Goal: Information Seeking & Learning: Find specific page/section

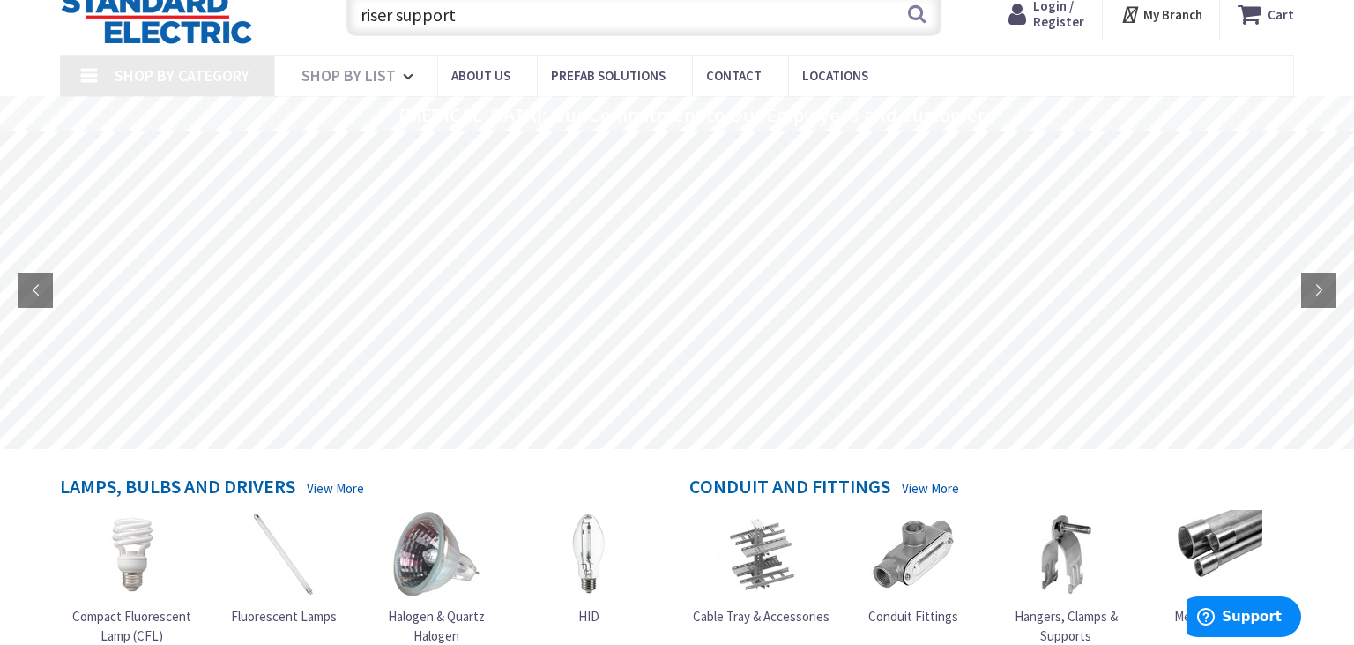
scroll to position [23, 0]
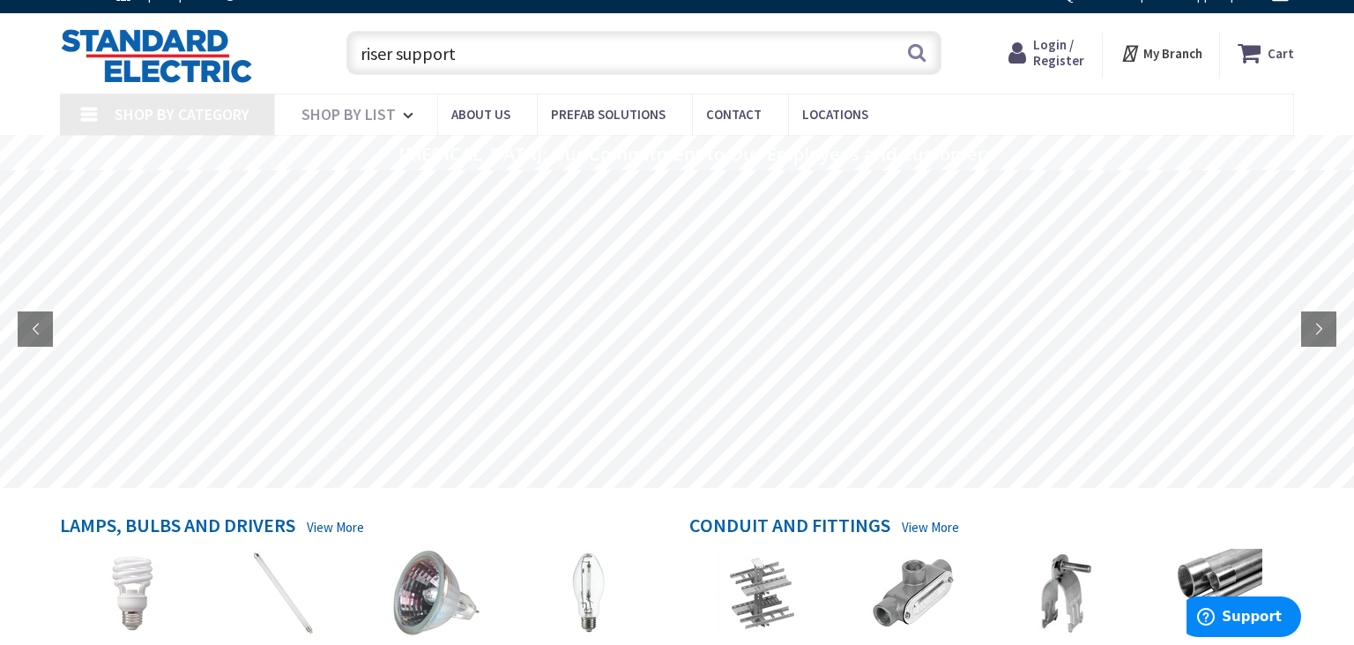
click at [905, 64] on input "riser support" at bounding box center [644, 53] width 595 height 44
type input "riser support"
click at [914, 58] on button "Search" at bounding box center [917, 53] width 23 height 40
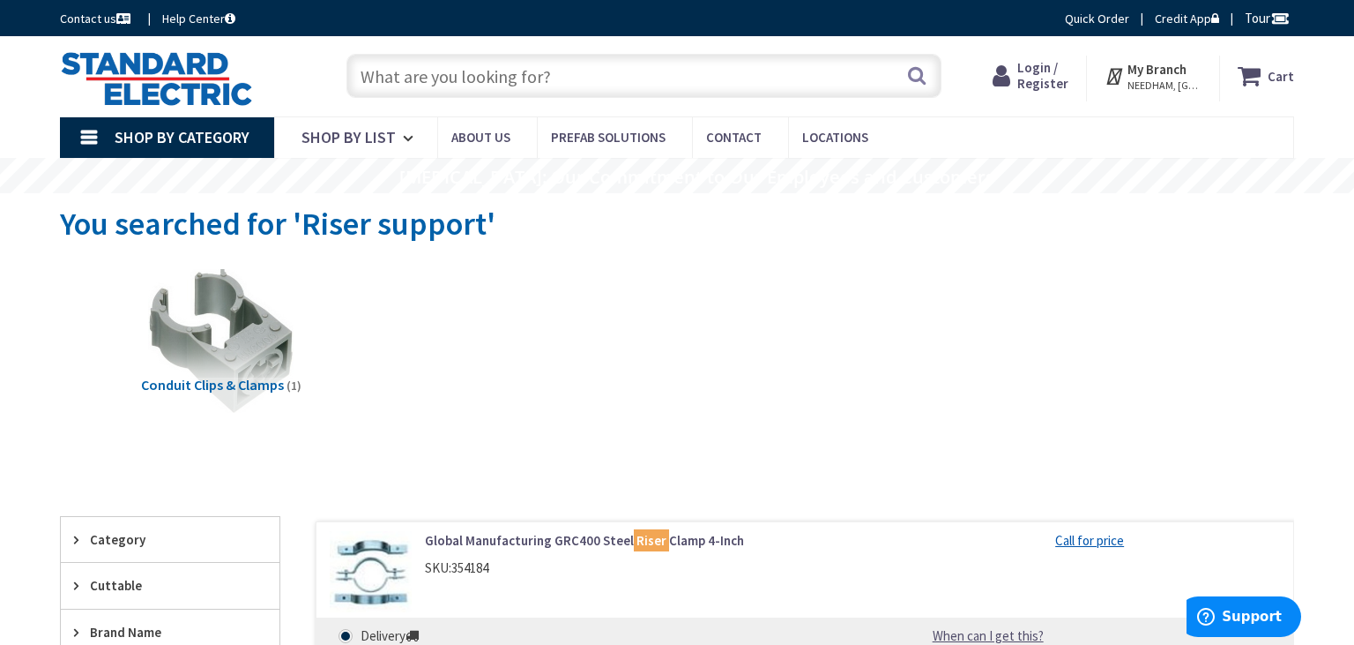
click at [441, 80] on input "text" at bounding box center [644, 76] width 595 height 44
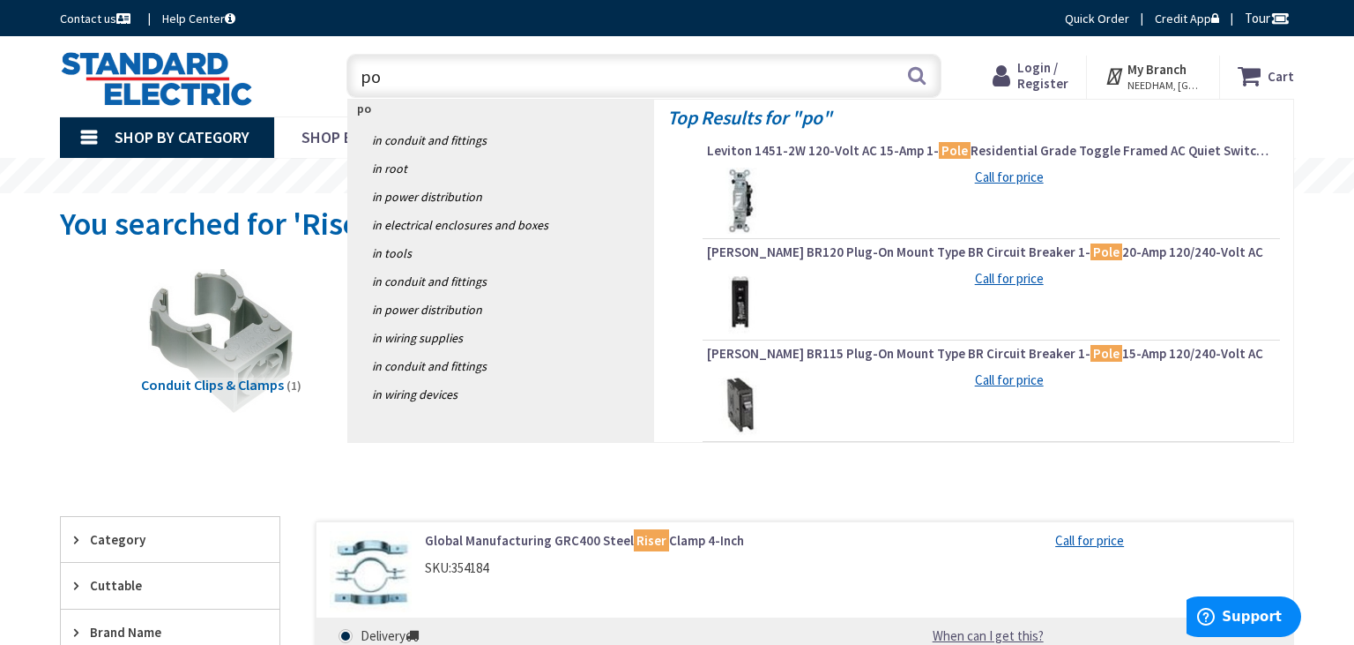
type input "p"
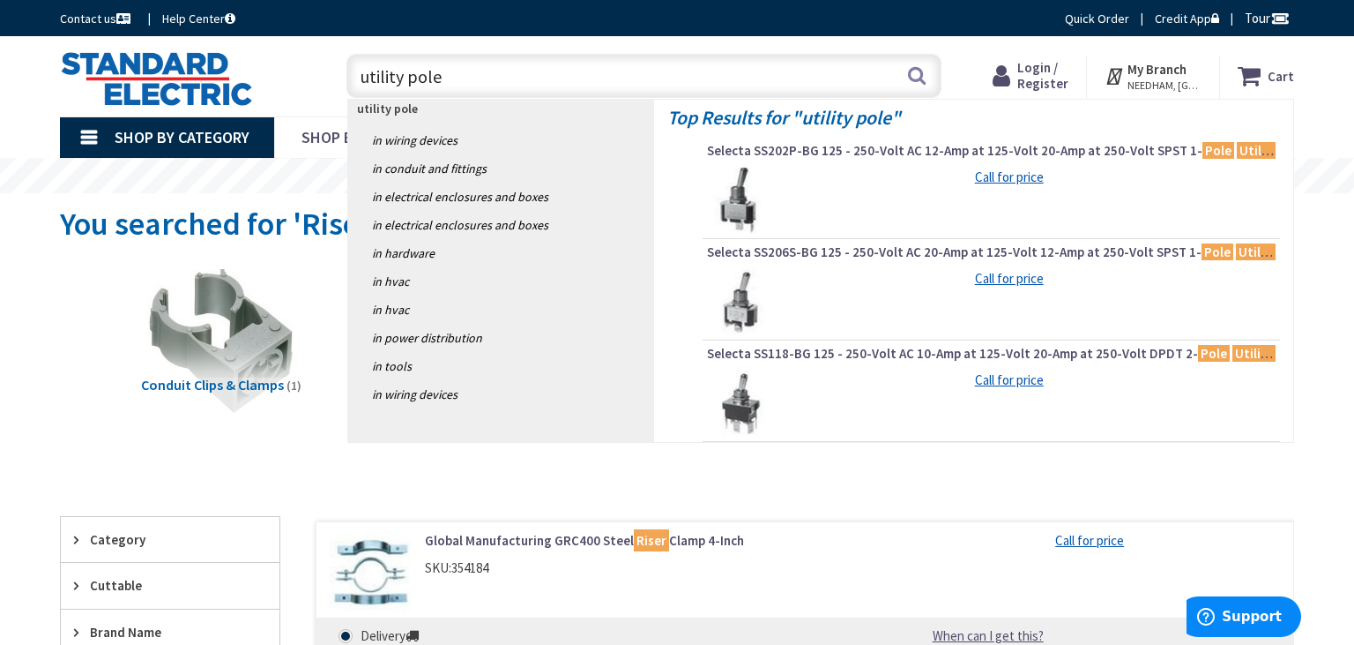
drag, startPoint x: 457, startPoint y: 80, endPoint x: 295, endPoint y: 73, distance: 162.4
click at [347, 73] on input "utility pole" at bounding box center [644, 76] width 595 height 44
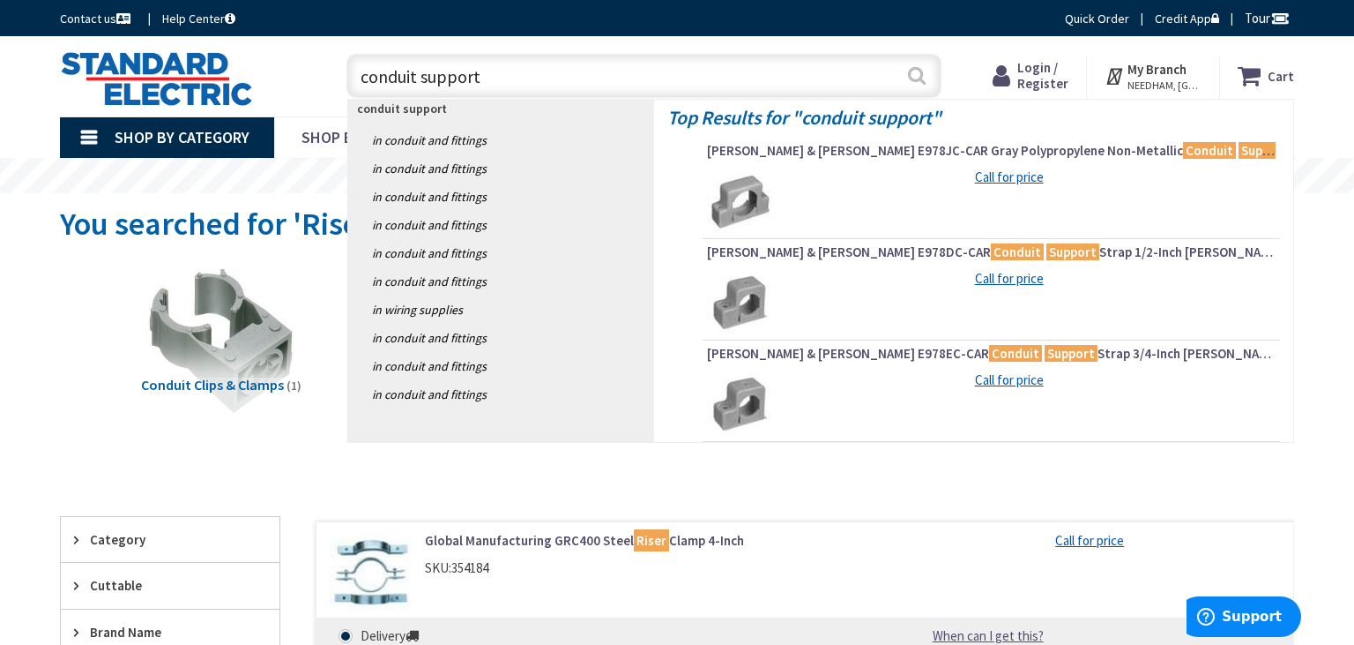
type input "conduit support"
click at [924, 79] on button "Search" at bounding box center [917, 76] width 23 height 40
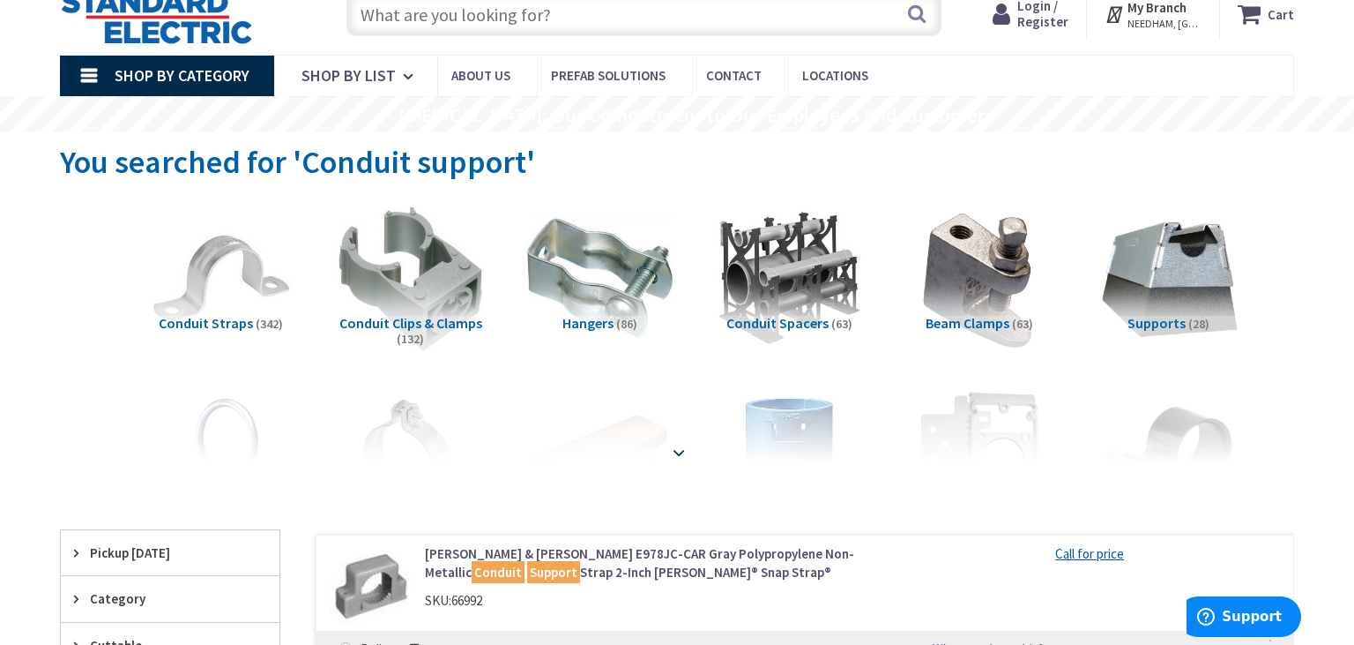
click at [686, 449] on strong at bounding box center [678, 452] width 21 height 19
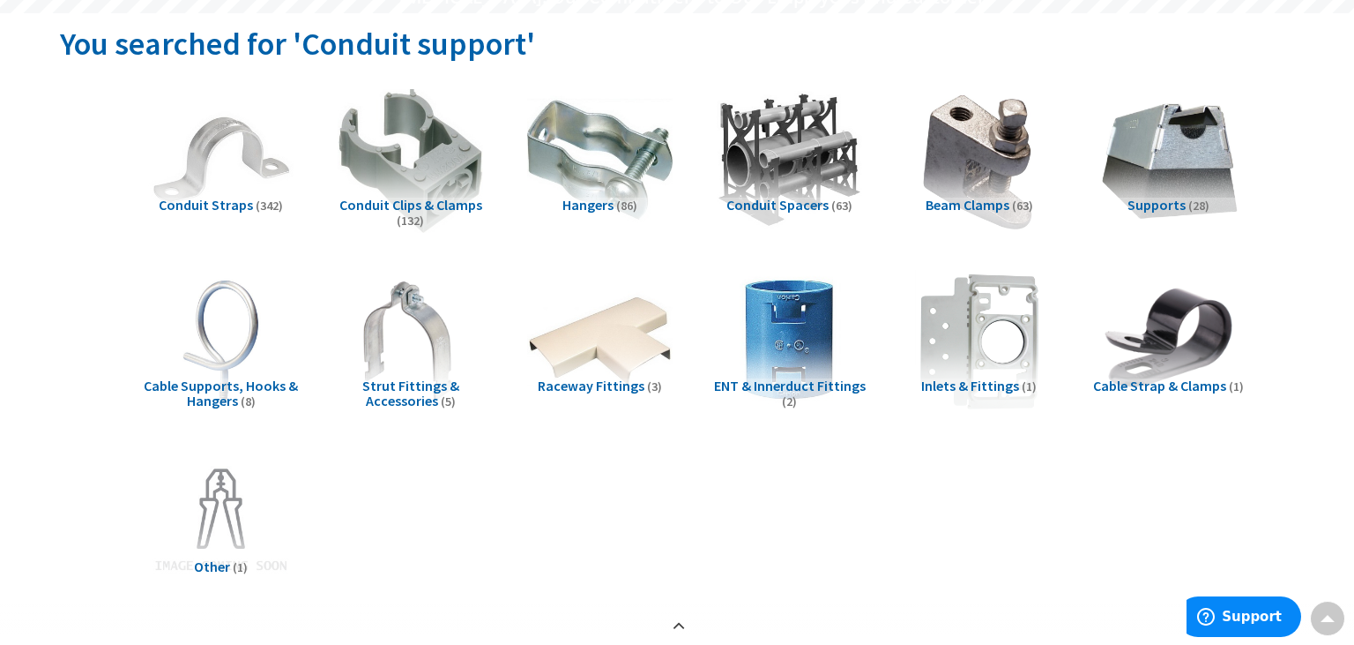
scroll to position [178, 0]
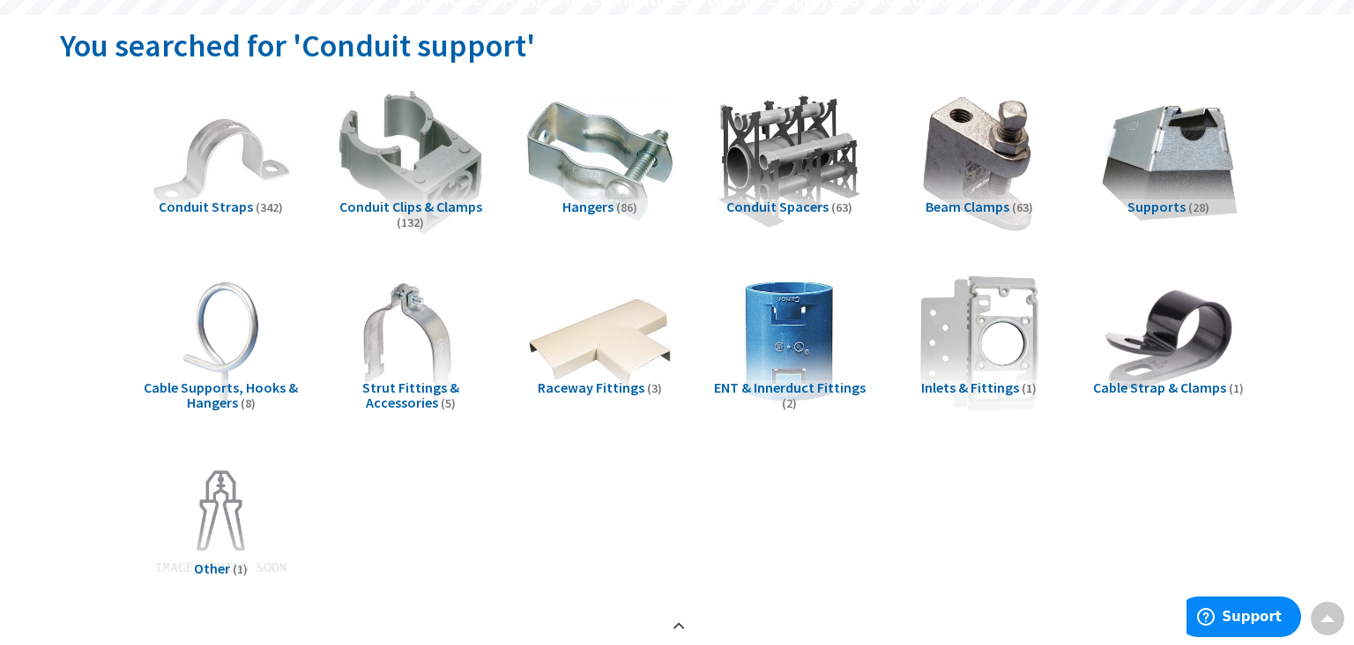
click at [590, 213] on span "Hangers" at bounding box center [588, 207] width 51 height 18
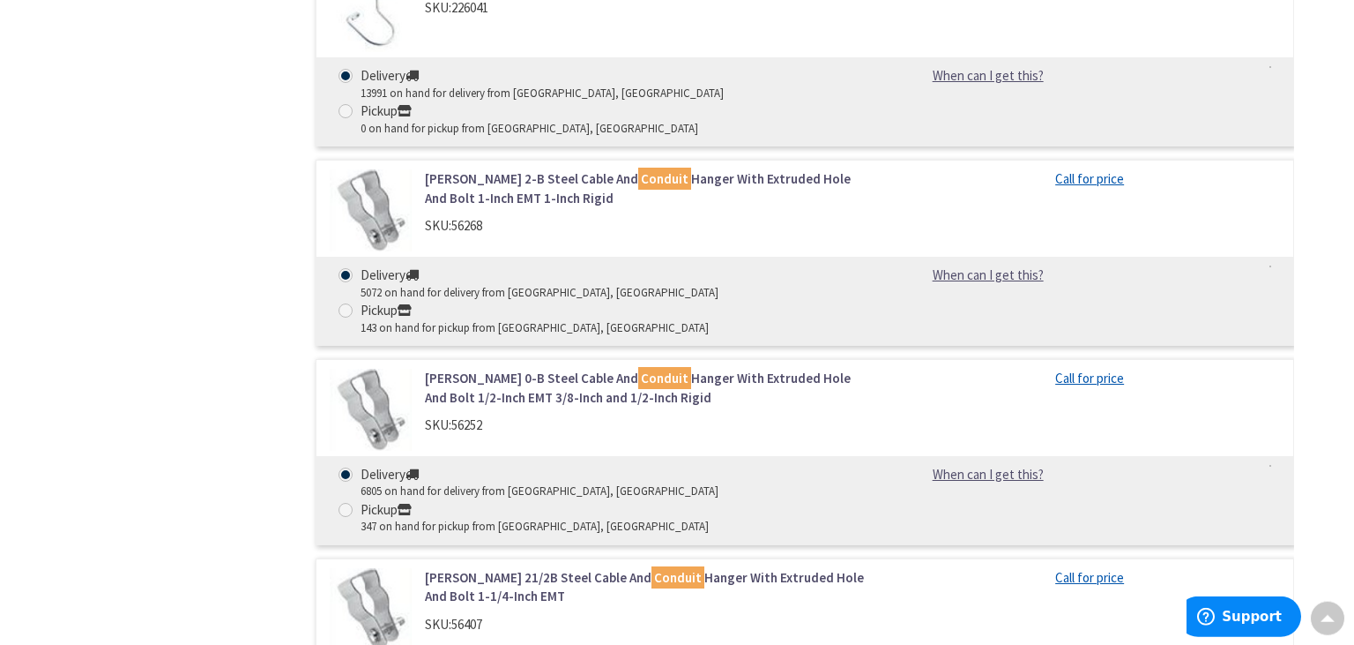
scroll to position [0, 0]
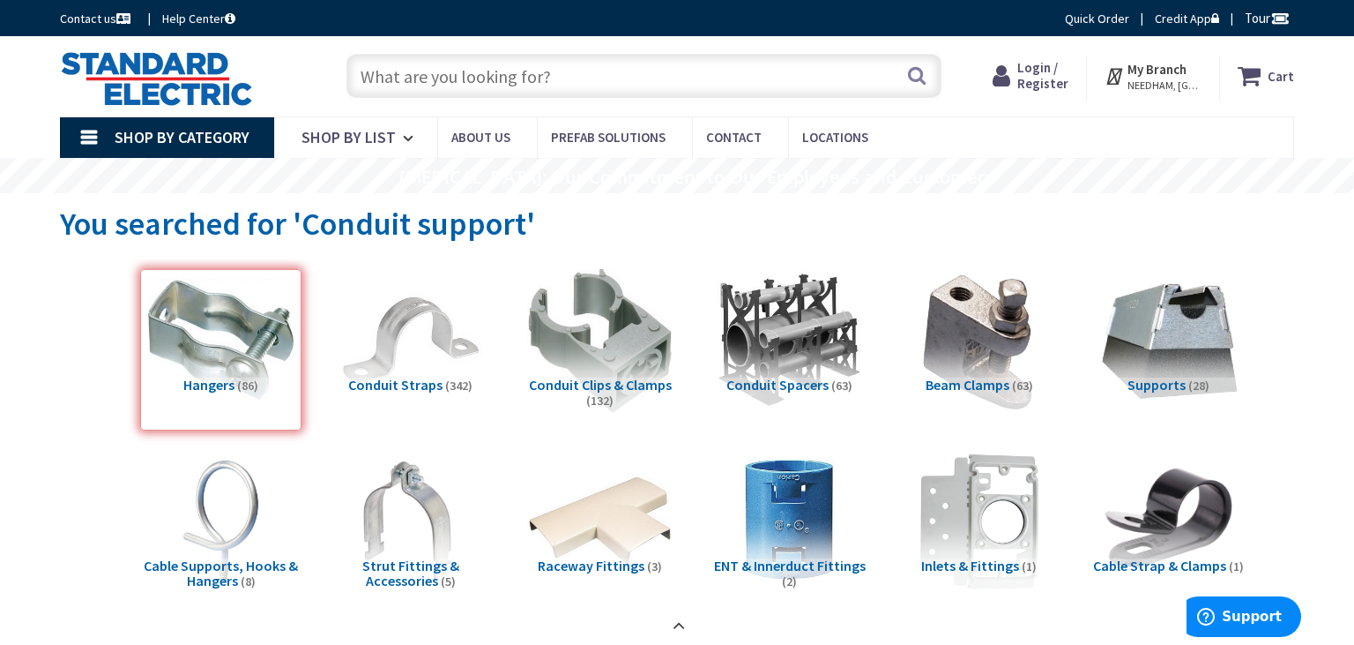
click at [563, 85] on input "text" at bounding box center [644, 76] width 595 height 44
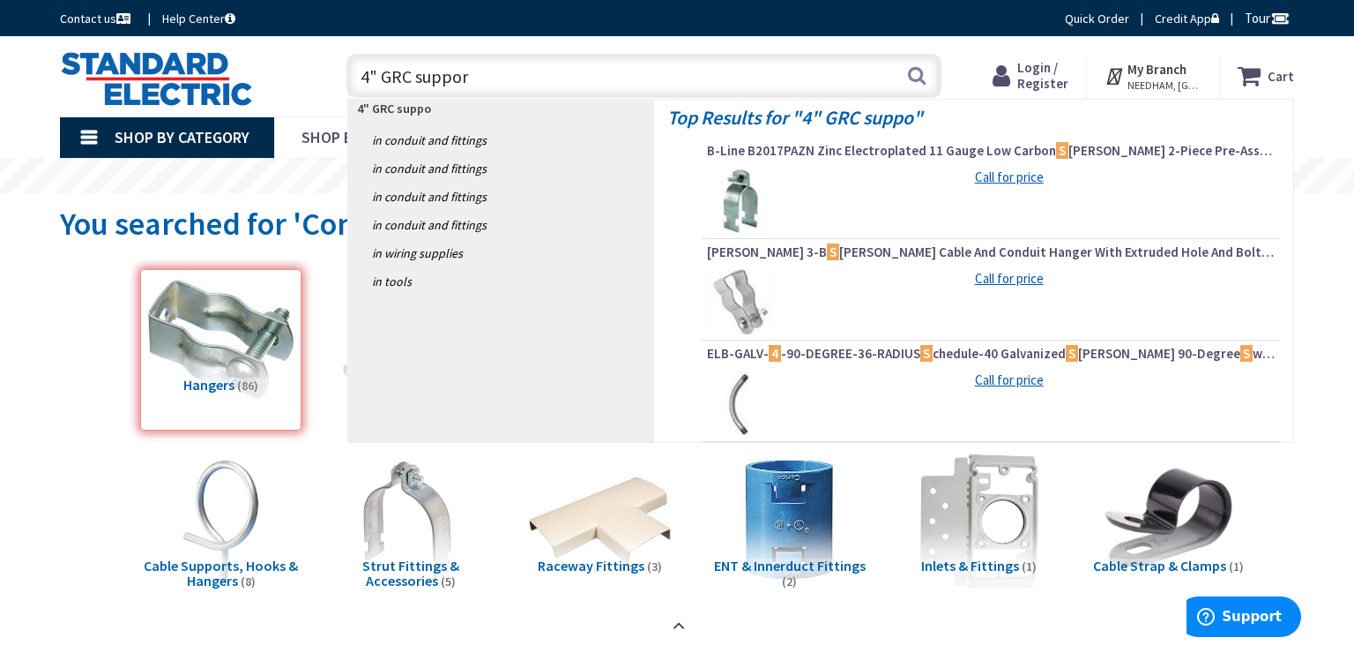
type input "4" GRC support"
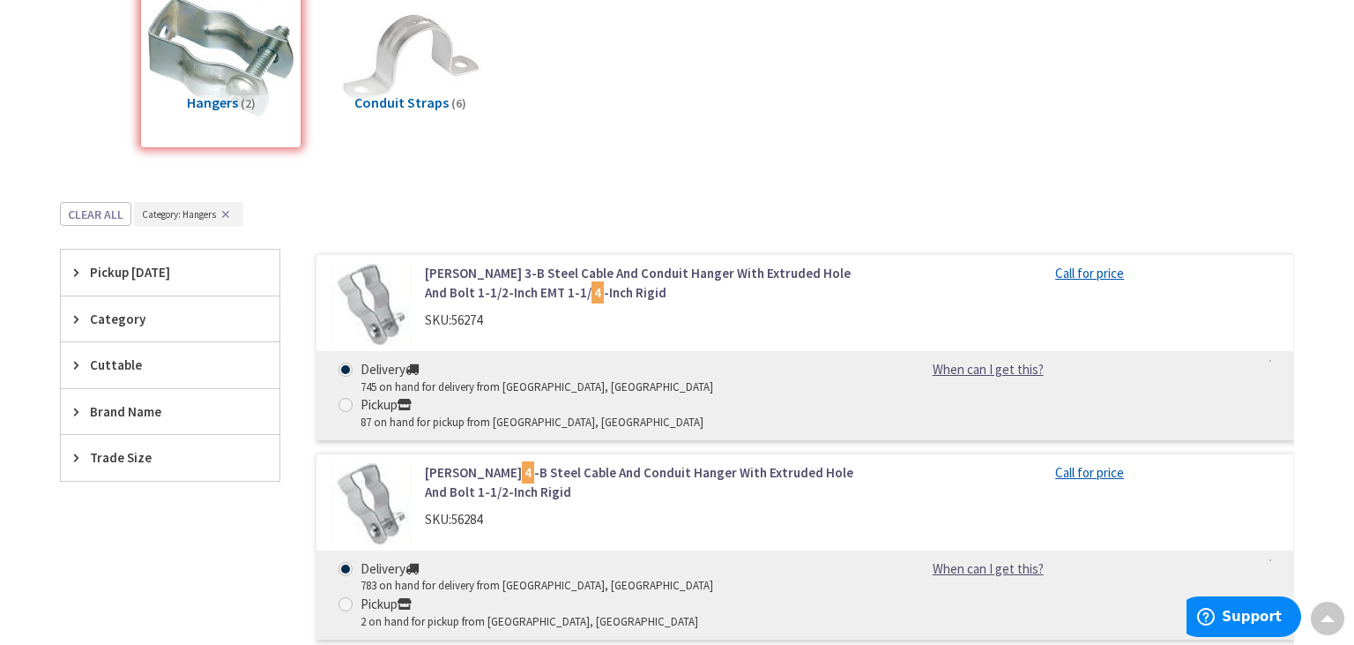
scroll to position [282, 0]
click at [220, 76] on div "Hangers (2)" at bounding box center [220, 67] width 161 height 161
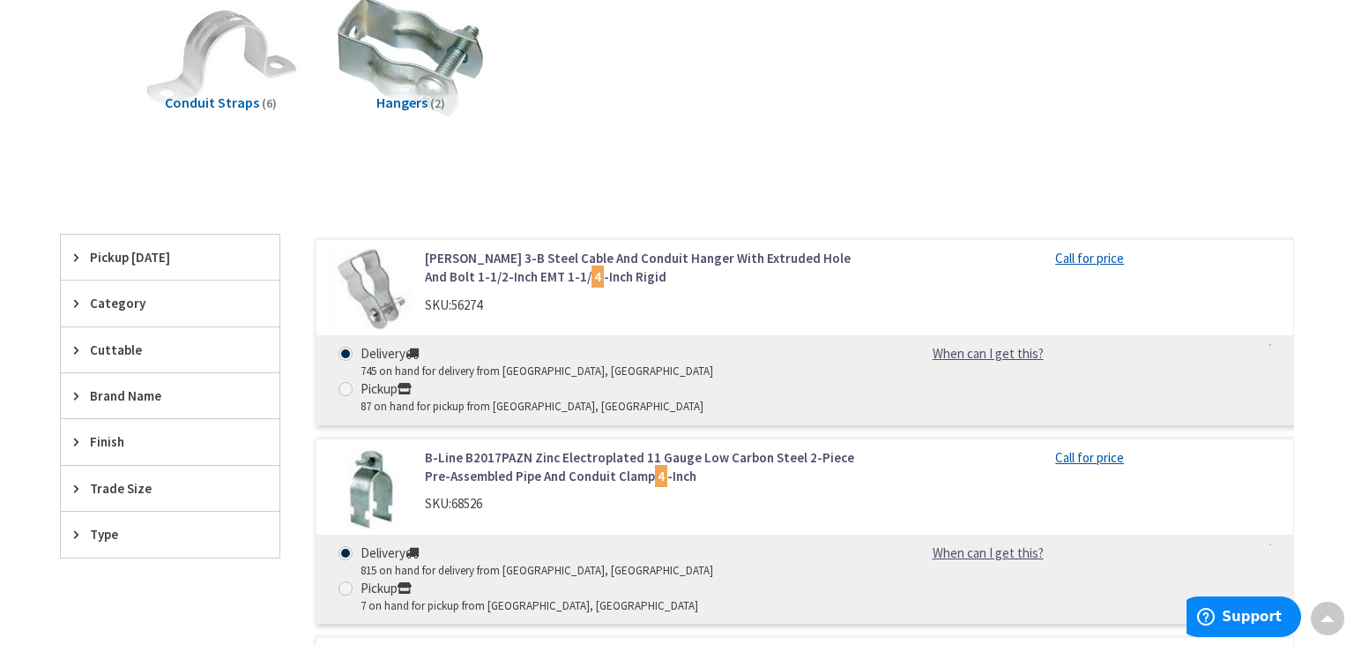
click at [220, 75] on img at bounding box center [221, 58] width 160 height 160
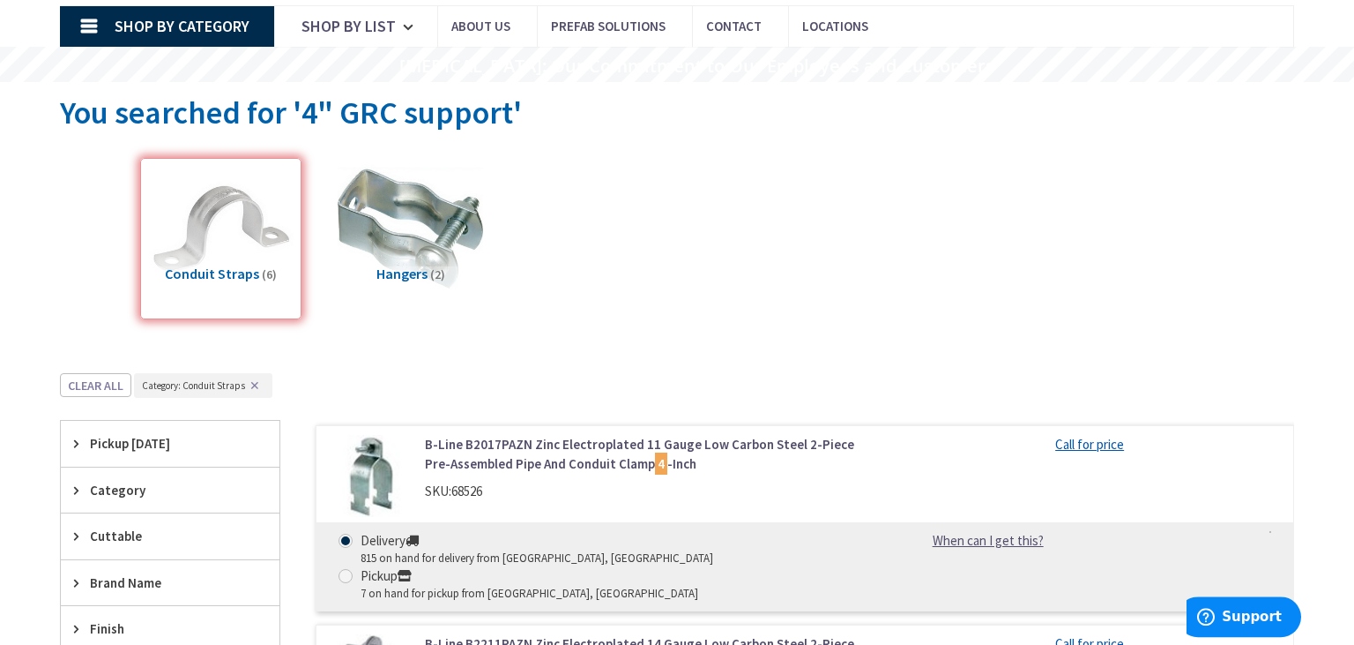
scroll to position [116, 0]
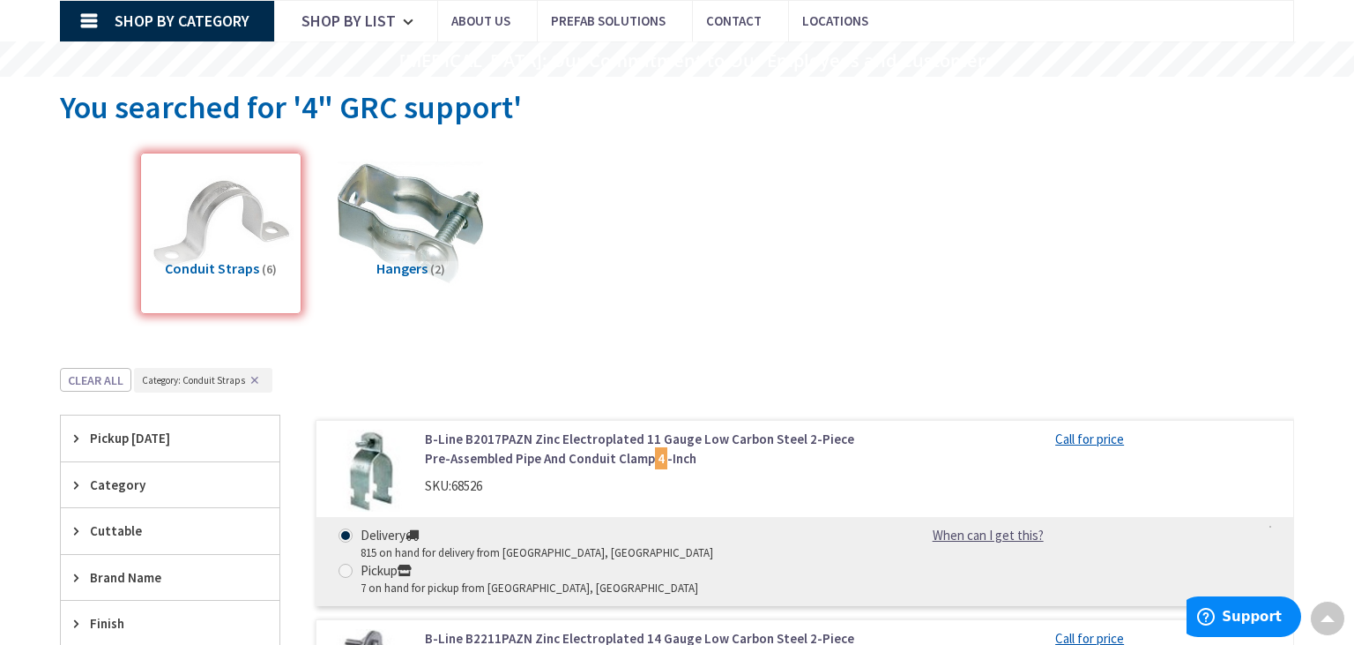
click at [258, 378] on button "✕" at bounding box center [254, 380] width 19 height 12
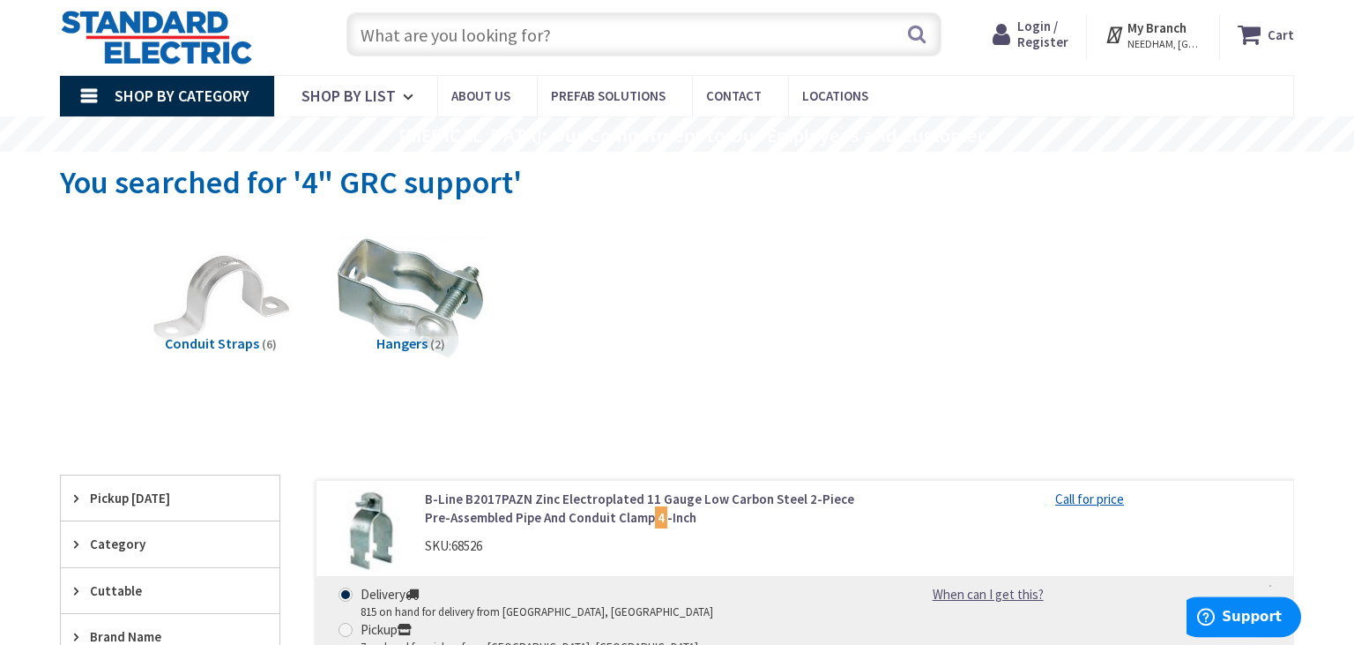
scroll to position [39, 0]
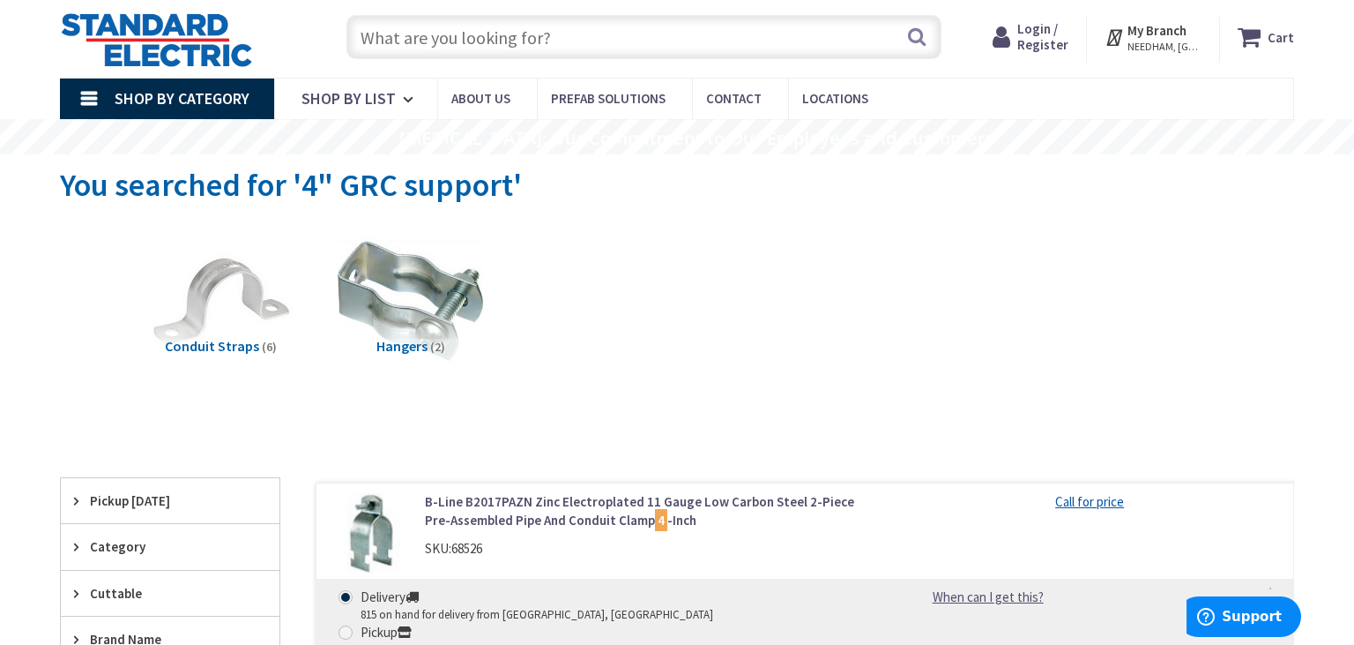
click at [543, 30] on input "text" at bounding box center [644, 37] width 595 height 44
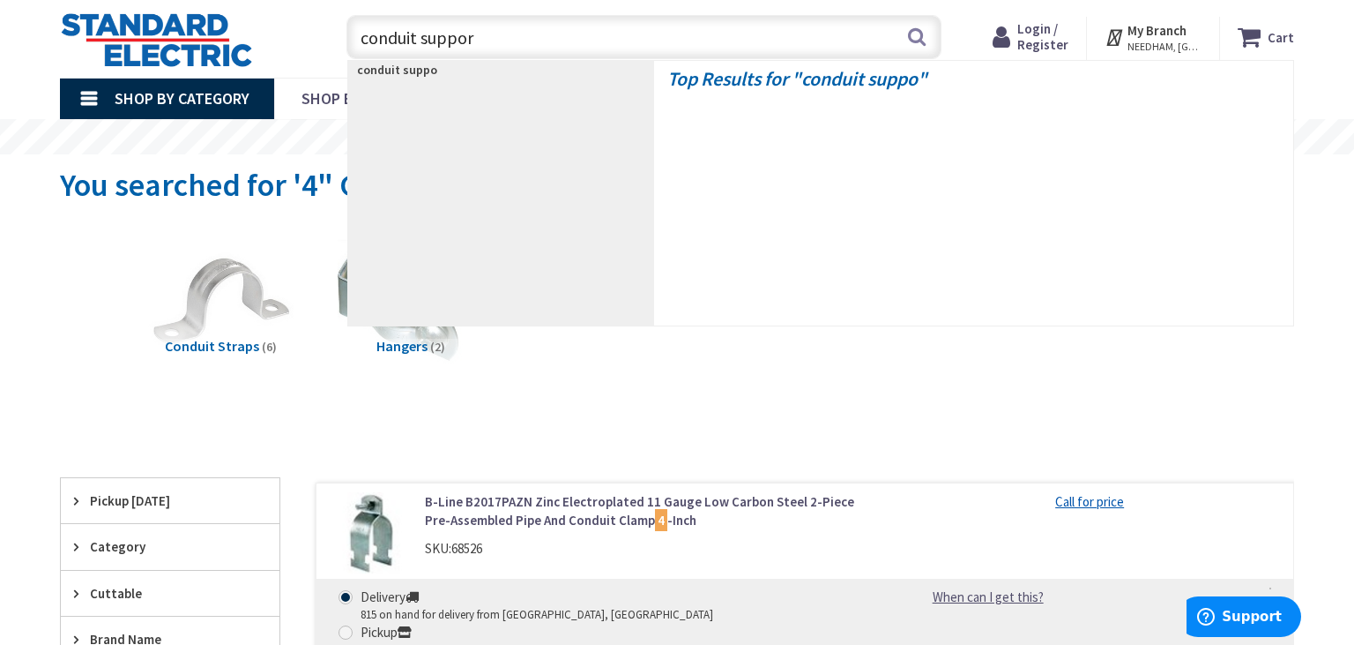
type input "conduit support"
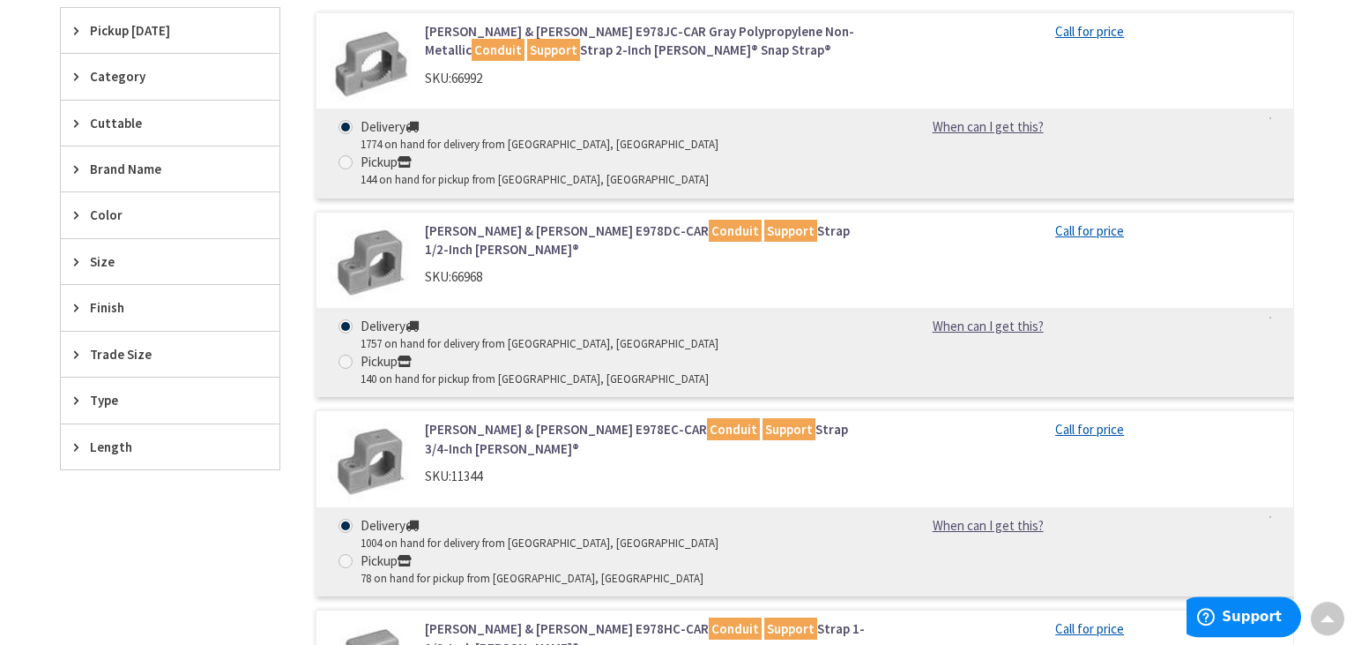
scroll to position [578, 0]
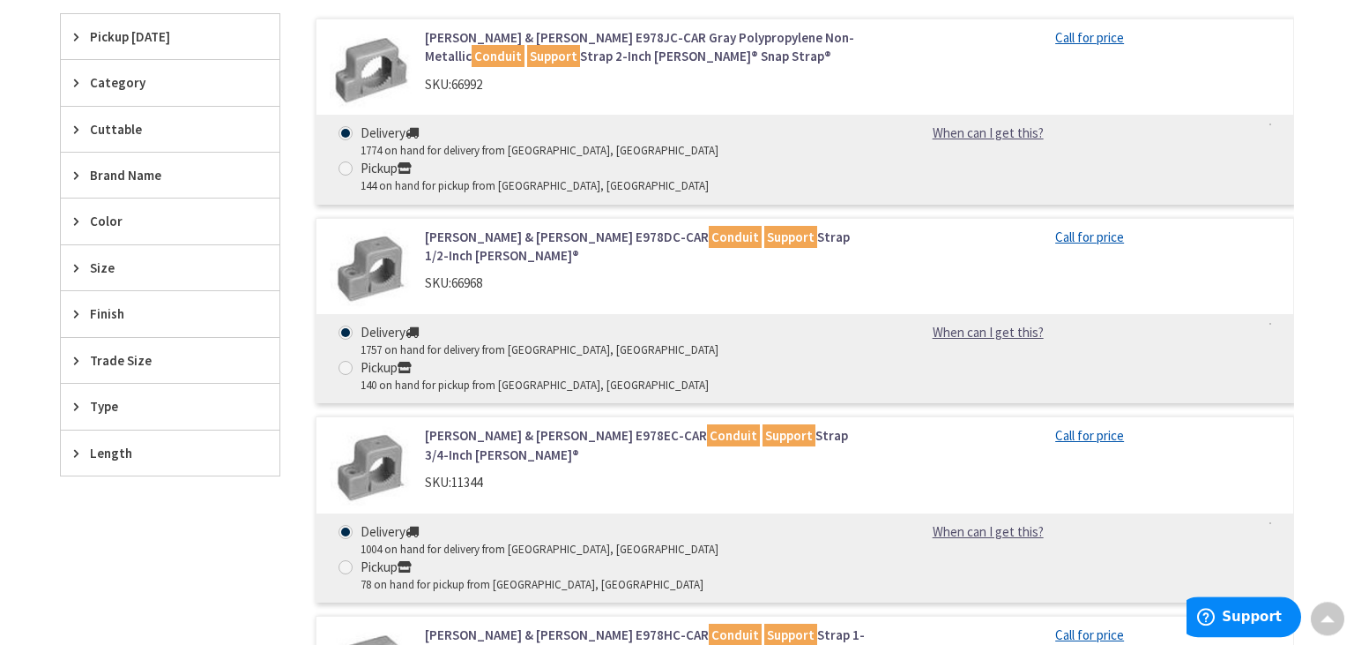
click at [150, 347] on div "Trade Size" at bounding box center [170, 360] width 219 height 45
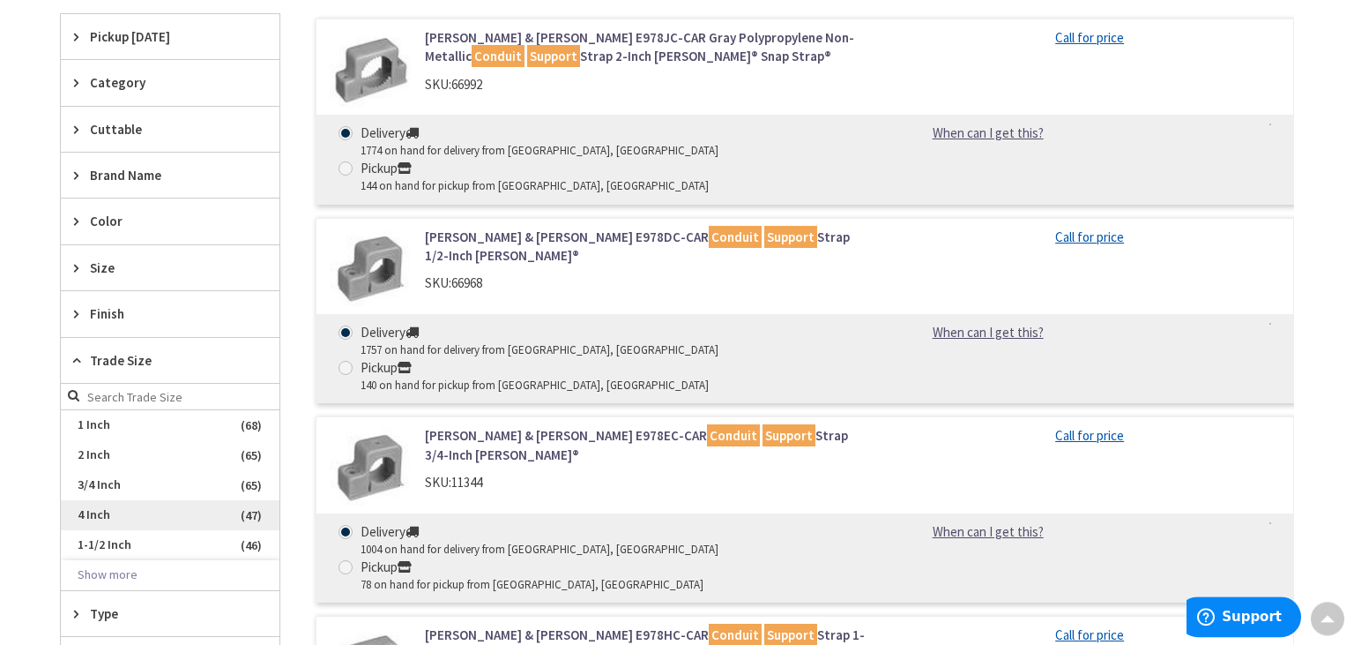
click at [138, 504] on span "4 Inch" at bounding box center [170, 515] width 219 height 30
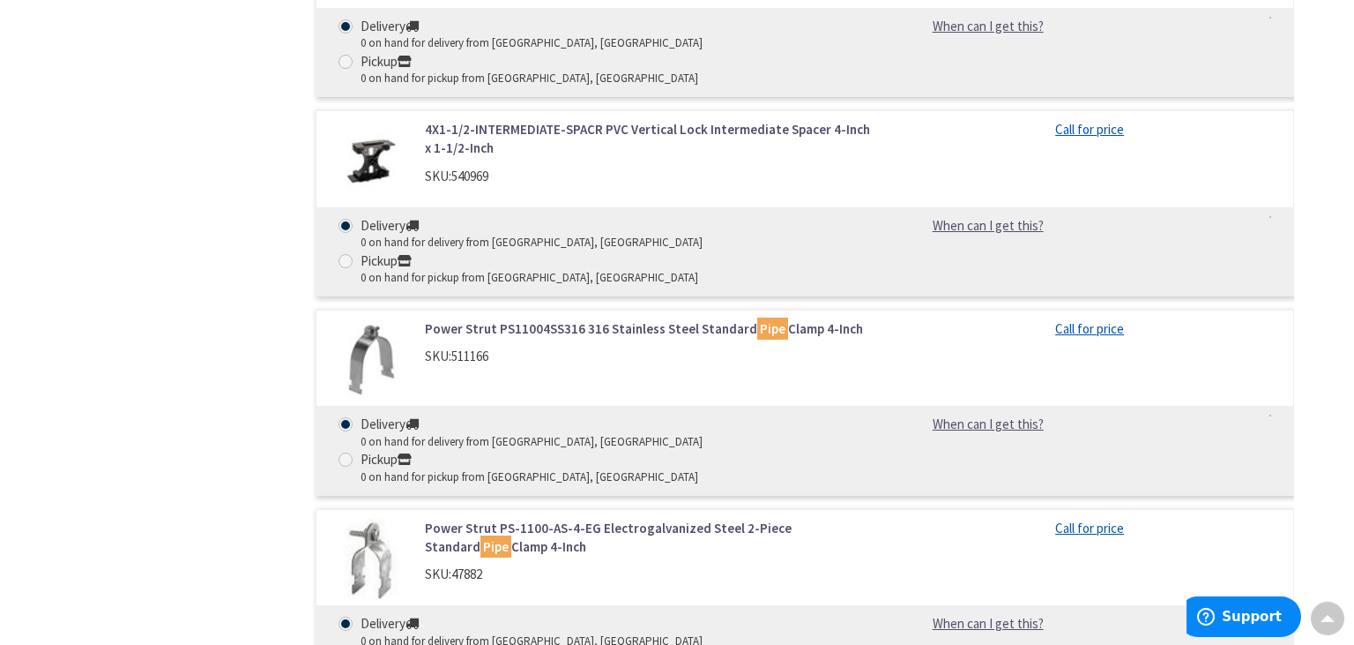
scroll to position [8142, 0]
